Goal: Browse casually

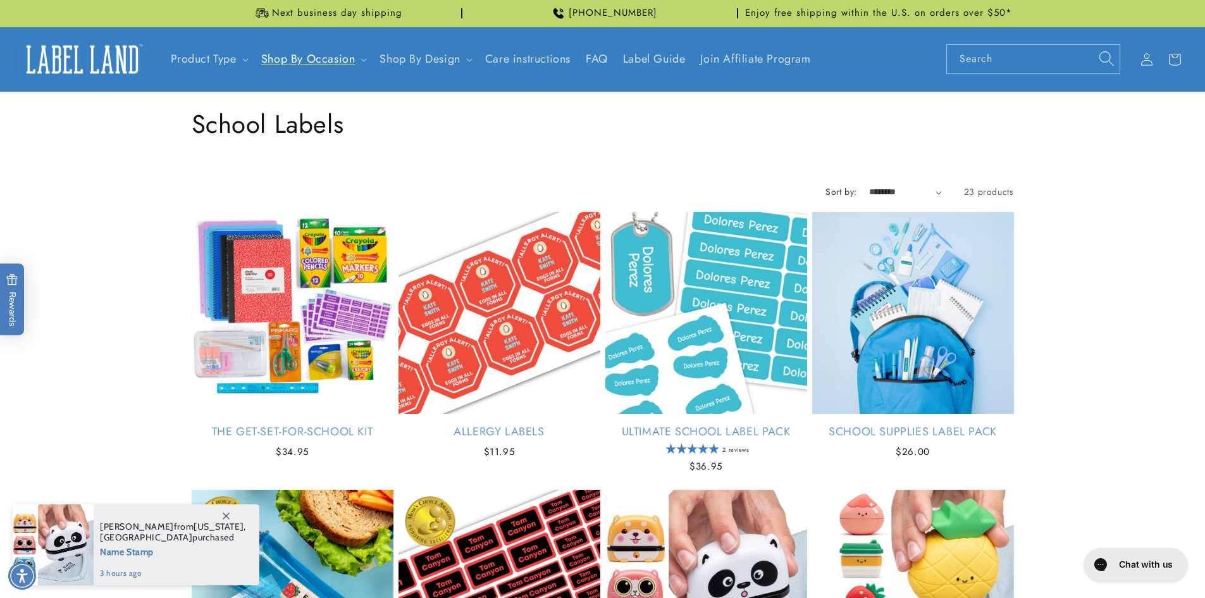
click at [72, 66] on img at bounding box center [82, 59] width 126 height 39
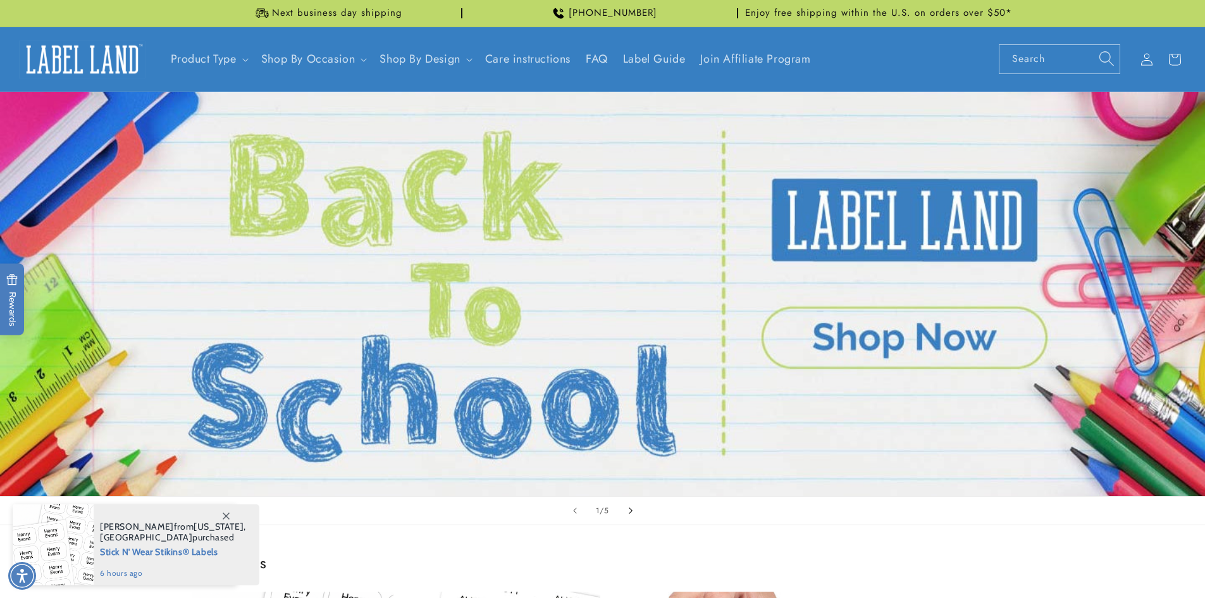
click at [632, 512] on icon "Next slide" at bounding box center [630, 510] width 4 height 14
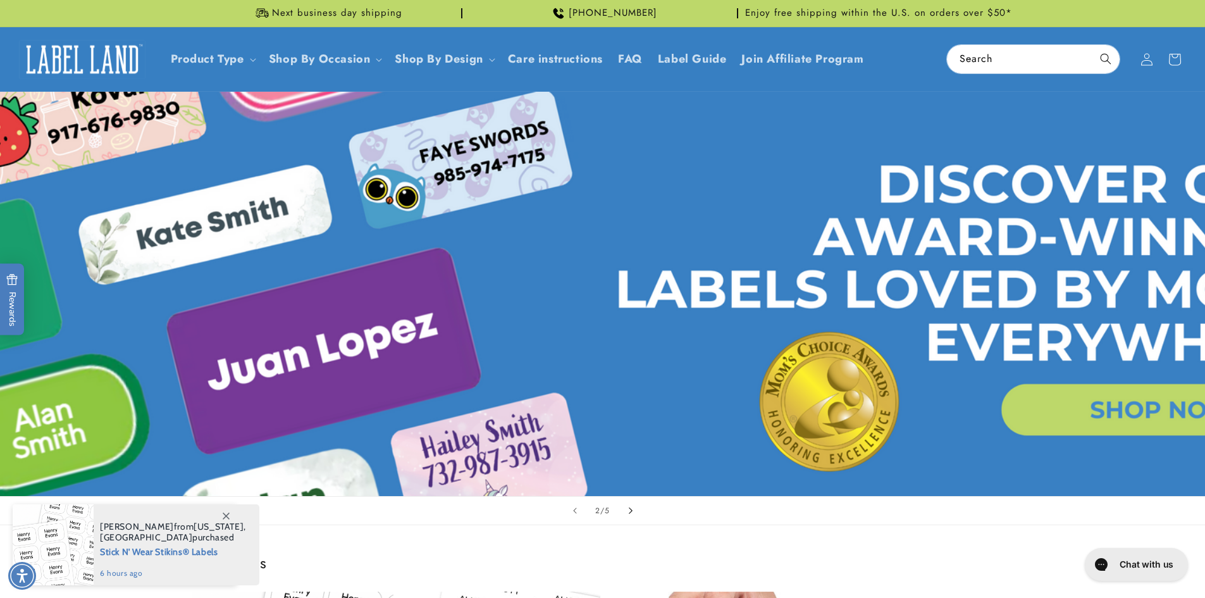
click at [632, 512] on icon "Next slide" at bounding box center [630, 510] width 4 height 14
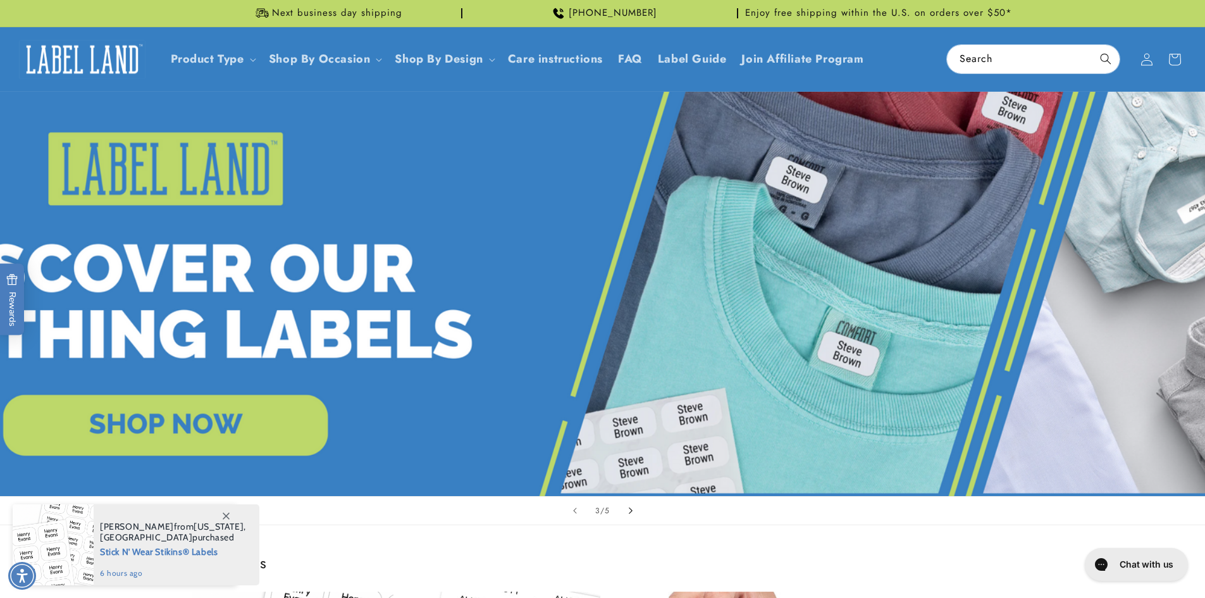
click at [632, 512] on icon "Next slide" at bounding box center [630, 510] width 4 height 14
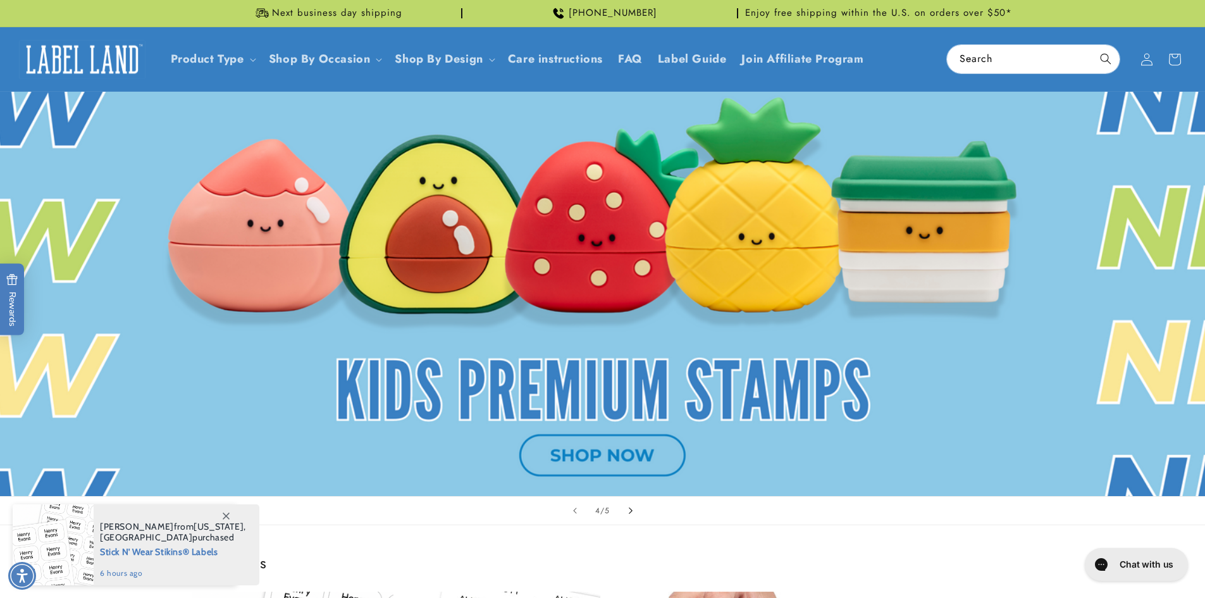
click at [632, 512] on icon "Next slide" at bounding box center [630, 510] width 4 height 14
